Goal: Task Accomplishment & Management: Use online tool/utility

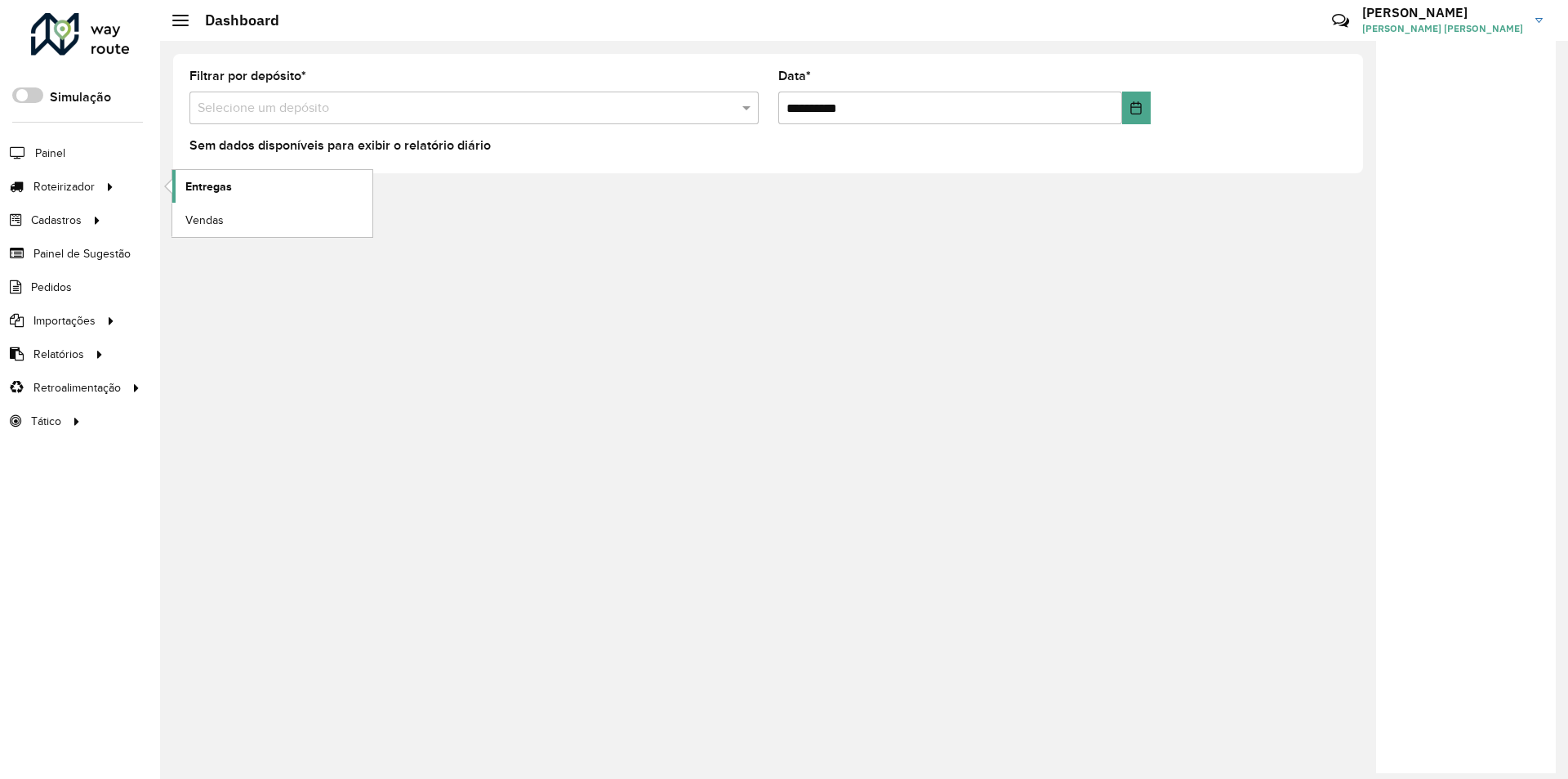
click at [223, 192] on span "Entregas" at bounding box center [208, 186] width 46 height 17
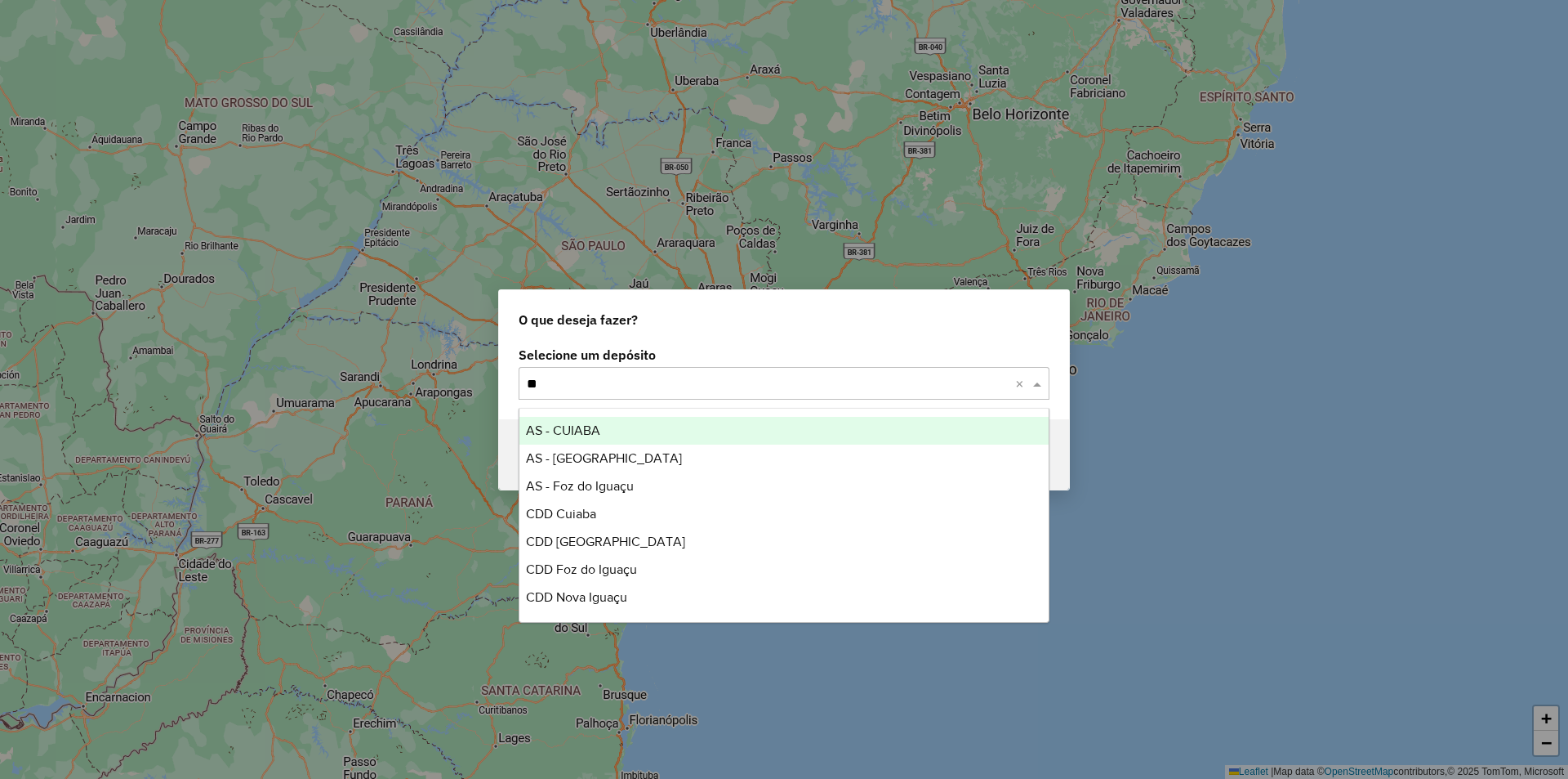
type input "***"
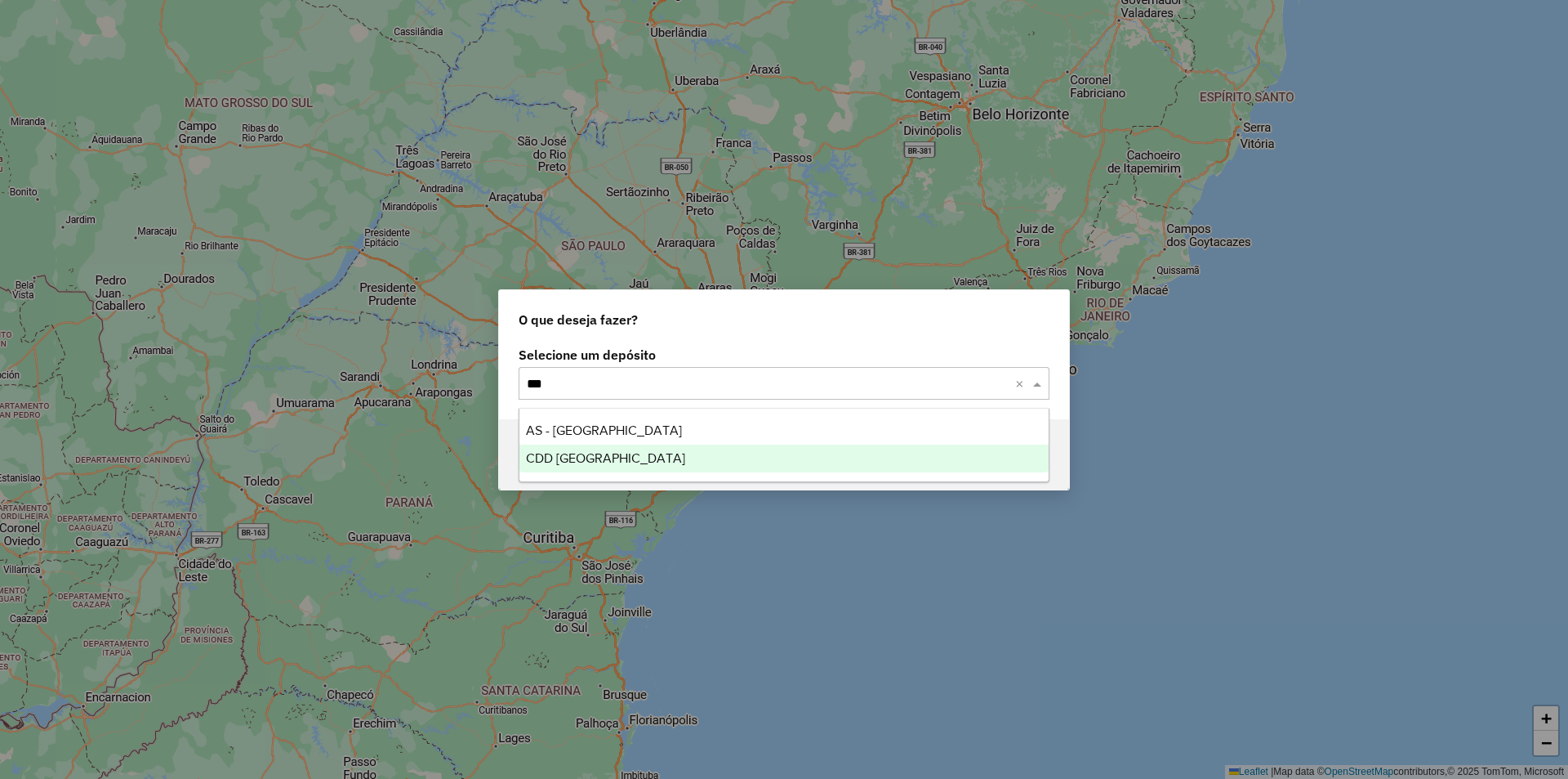
click at [557, 460] on span "CDD [GEOGRAPHIC_DATA]" at bounding box center [606, 458] width 160 height 14
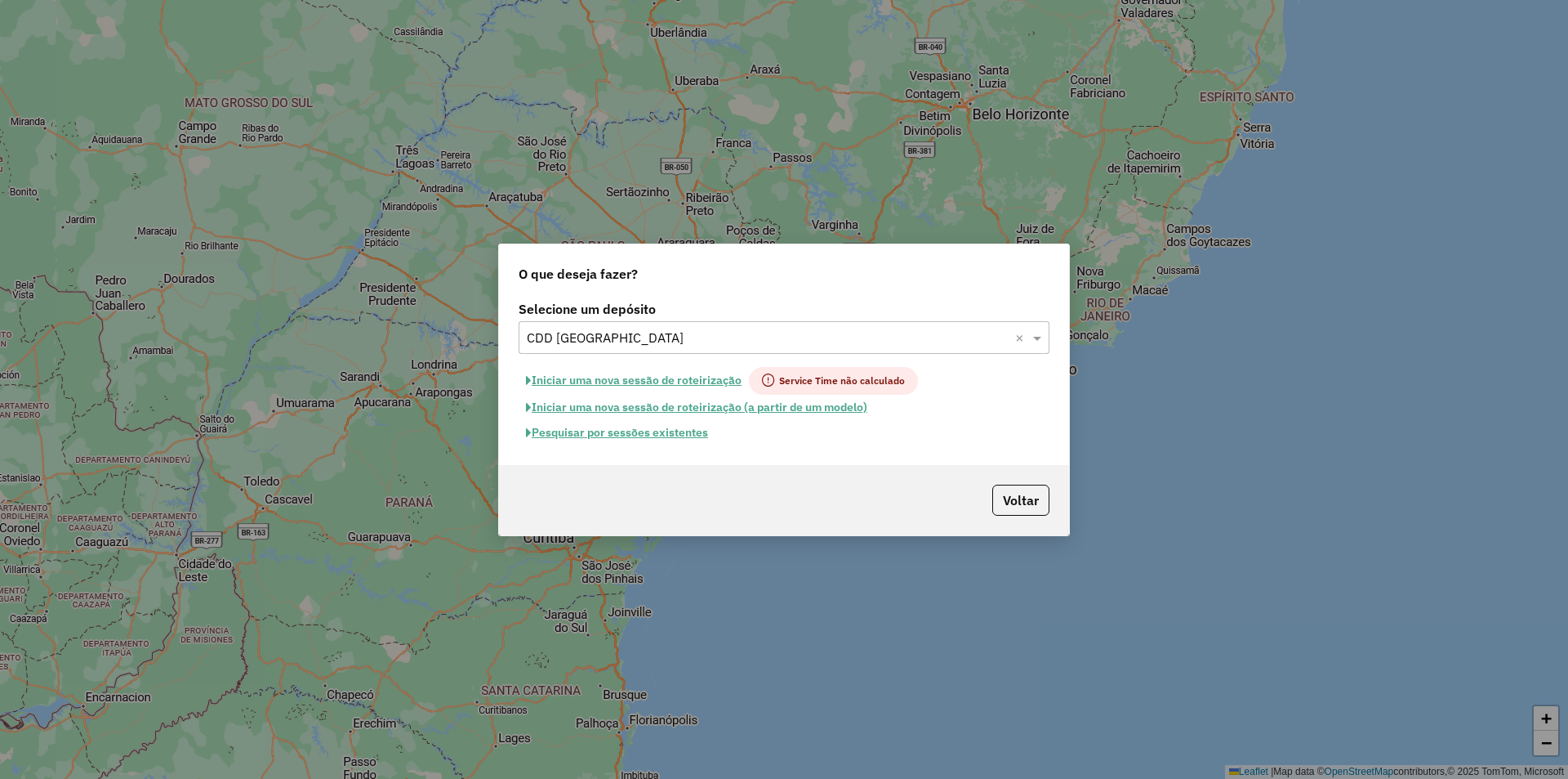
click at [643, 433] on button "Pesquisar por sessões existentes" at bounding box center [617, 432] width 197 height 26
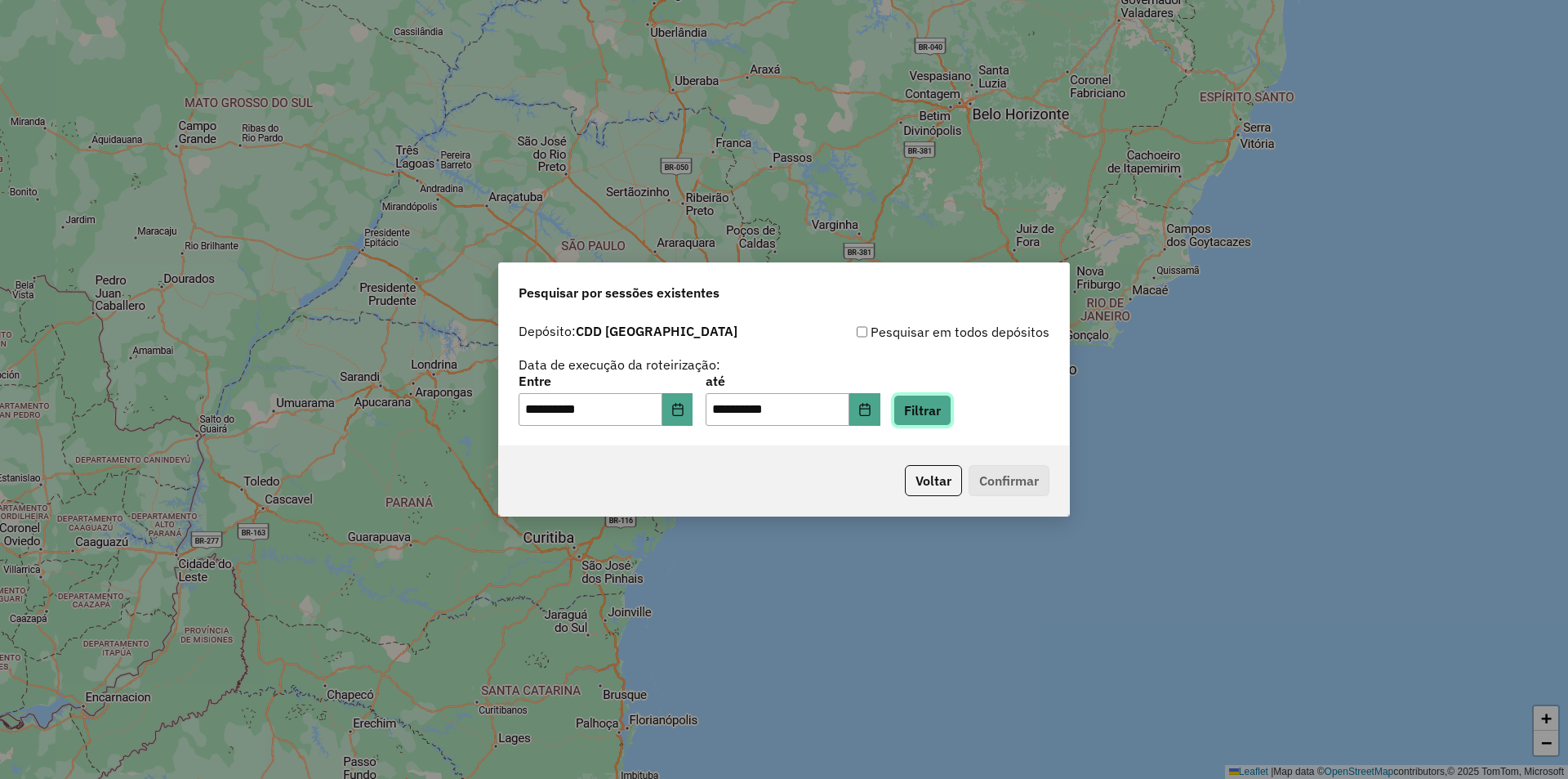
click at [935, 401] on button "Filtrar" at bounding box center [922, 409] width 58 height 31
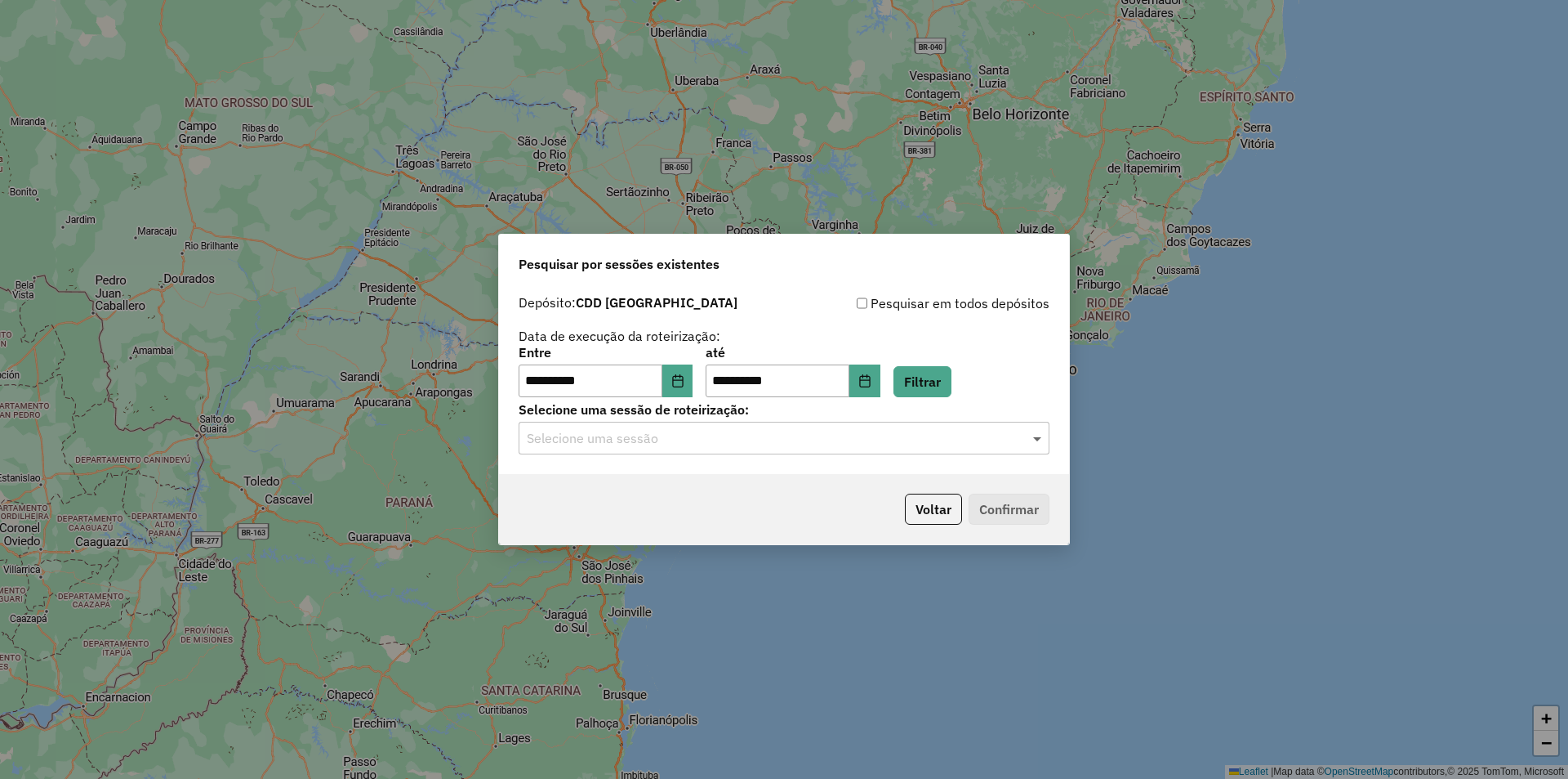
click at [1042, 435] on span at bounding box center [1040, 438] width 21 height 20
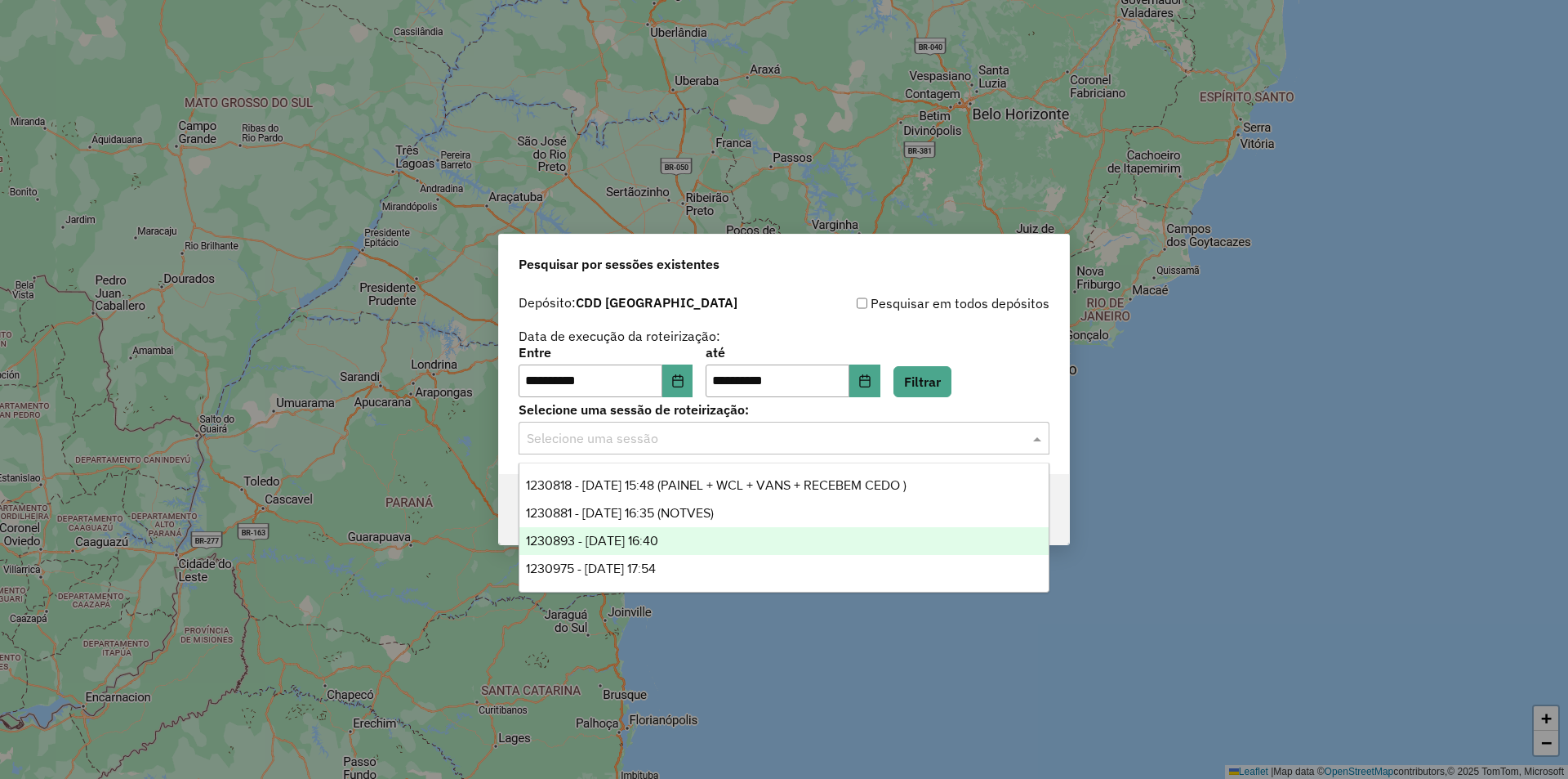
click at [689, 542] on div "1230893 - 18/08/2025 16:40" at bounding box center [784, 540] width 529 height 27
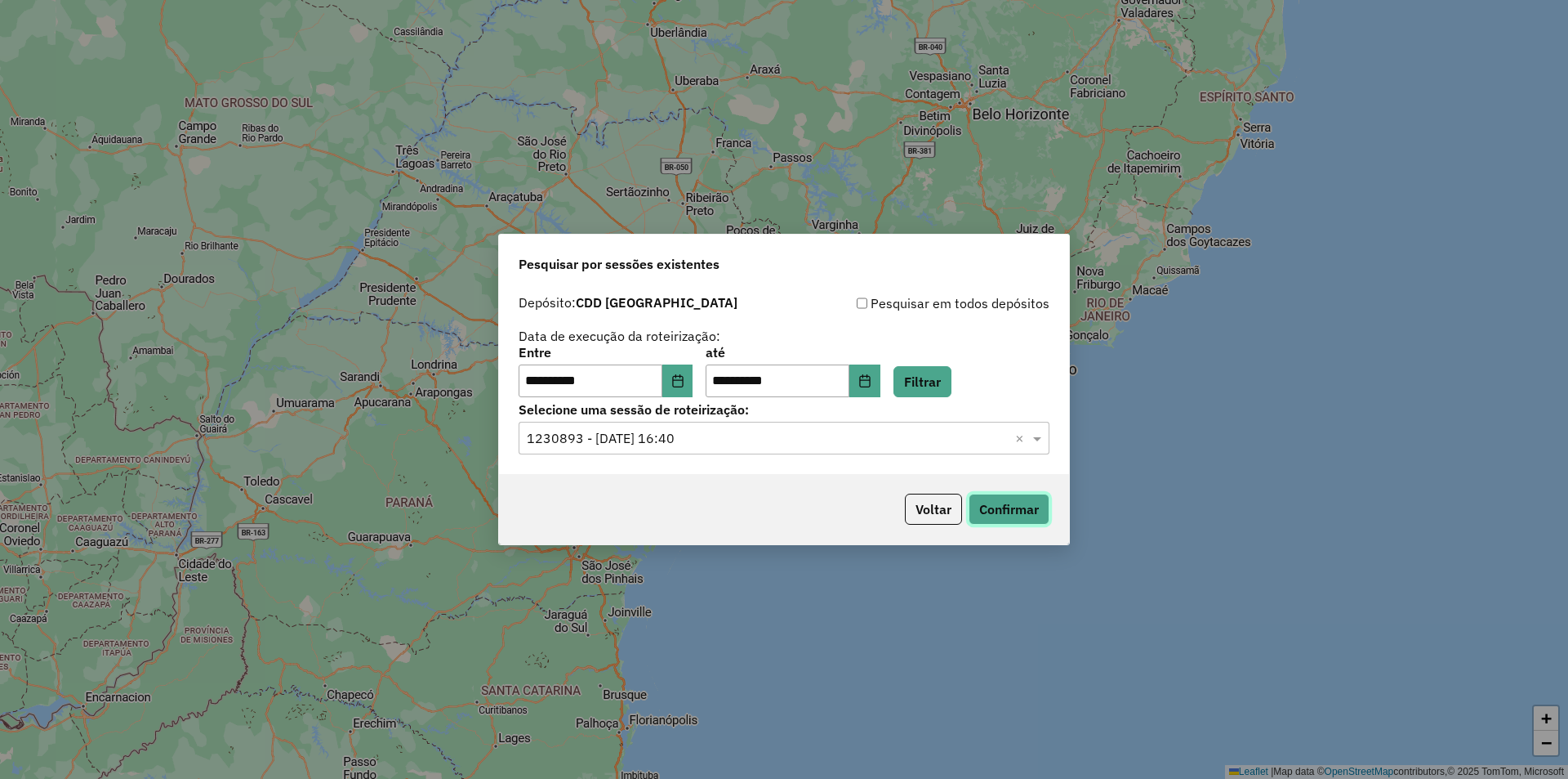
click at [1014, 510] on button "Confirmar" at bounding box center [1009, 509] width 81 height 31
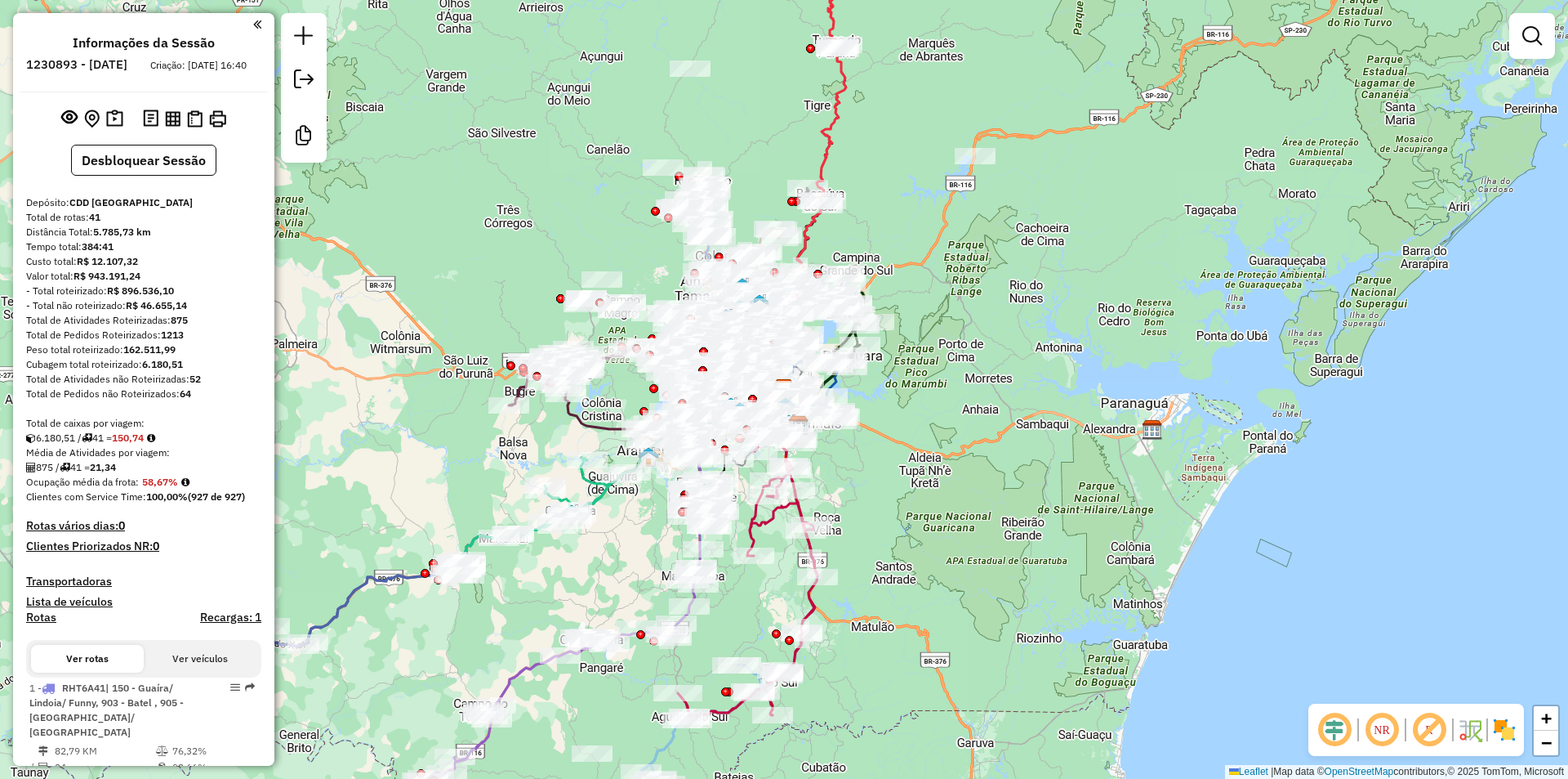
click at [1338, 728] on em at bounding box center [1334, 729] width 39 height 39
click at [1428, 723] on em at bounding box center [1429, 729] width 39 height 39
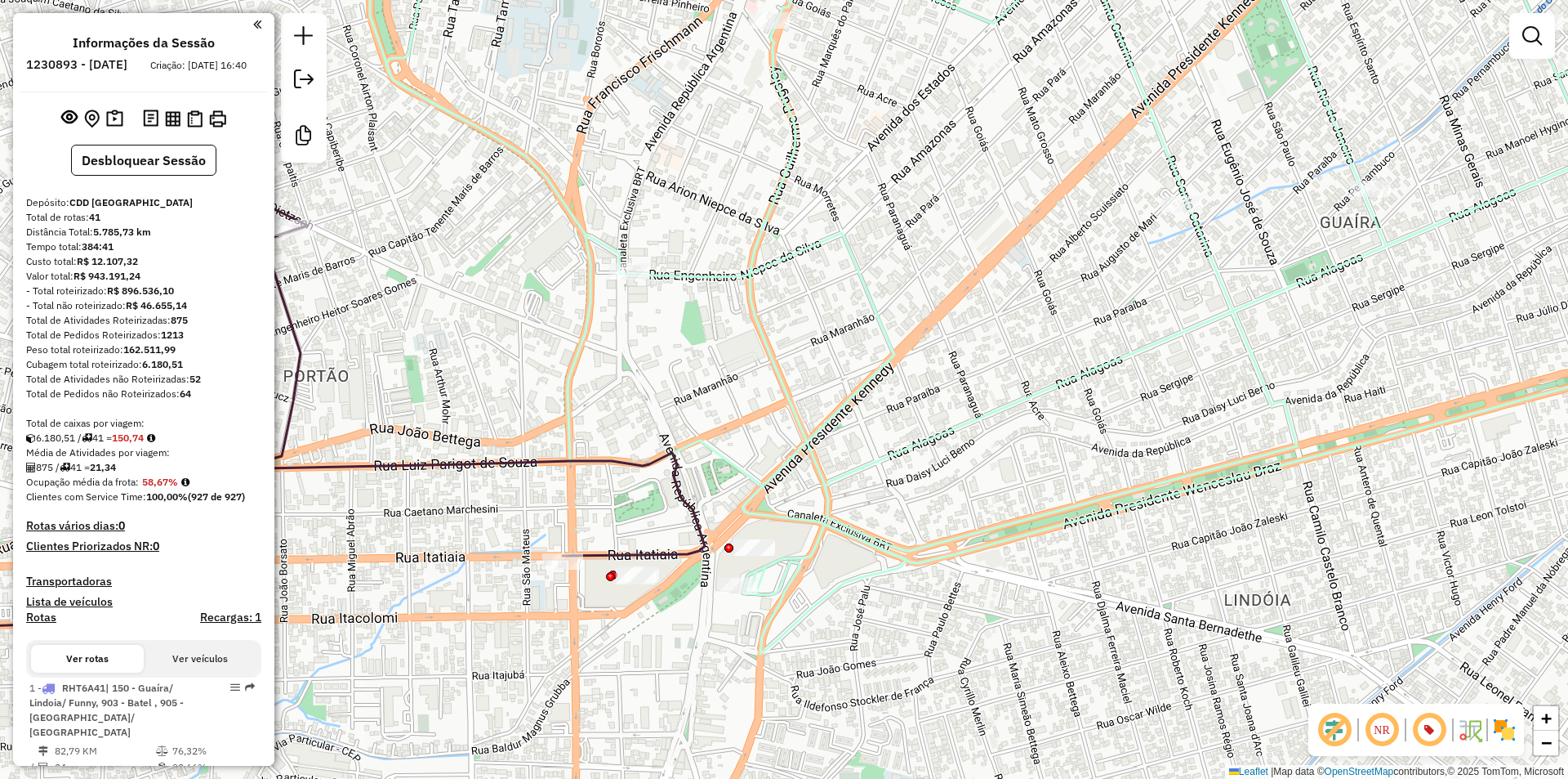
click at [793, 635] on icon at bounding box center [968, 287] width 1513 height 731
select select "**********"
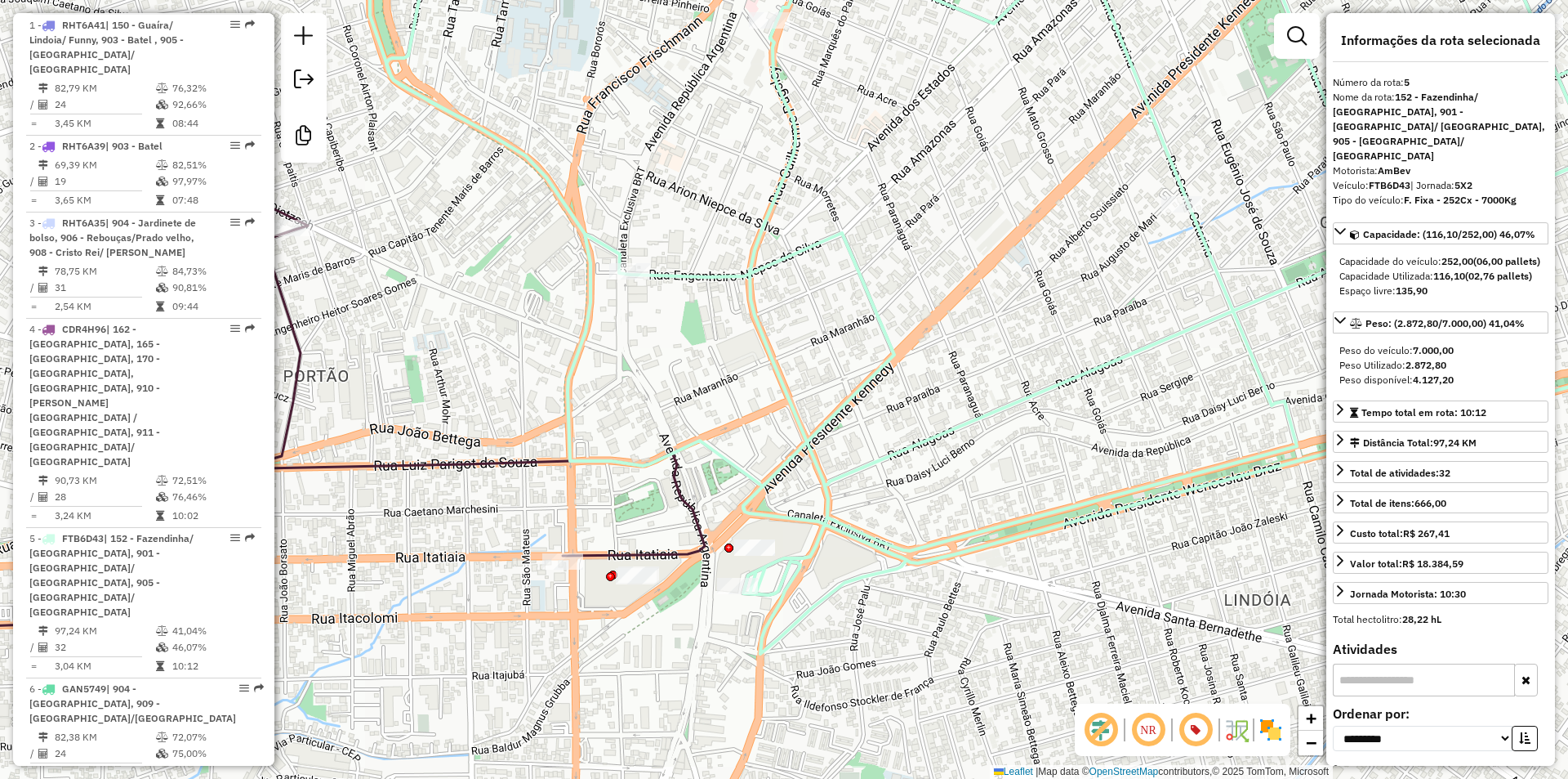
scroll to position [1104, 0]
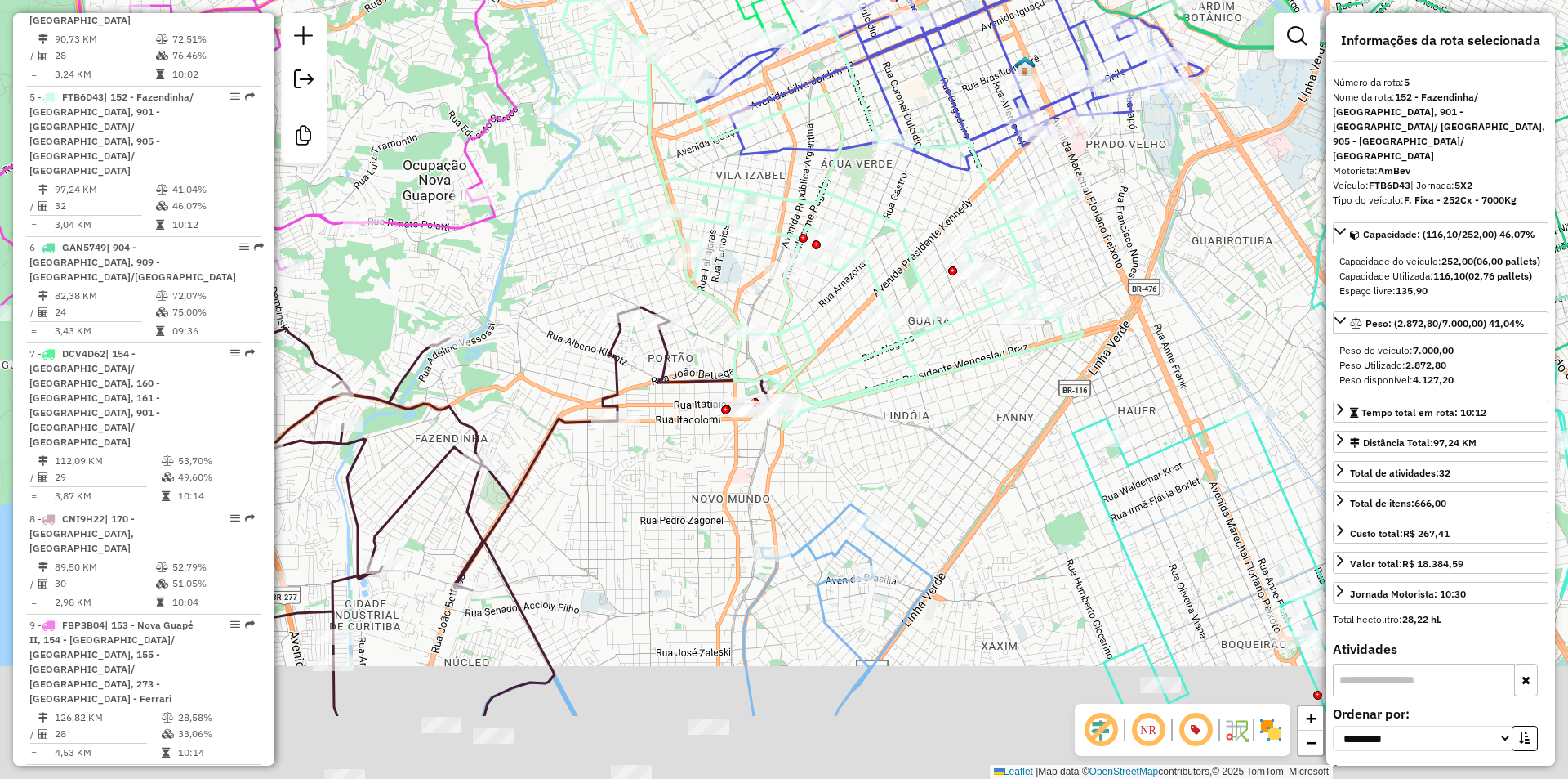
drag, startPoint x: 847, startPoint y: 590, endPoint x: 846, endPoint y: 445, distance: 145.0
click at [846, 445] on div "Janela de atendimento Grade de atendimento Capacidade Transportadoras Veículos …" at bounding box center [784, 390] width 1568 height 779
